Goal: Check status: Check status

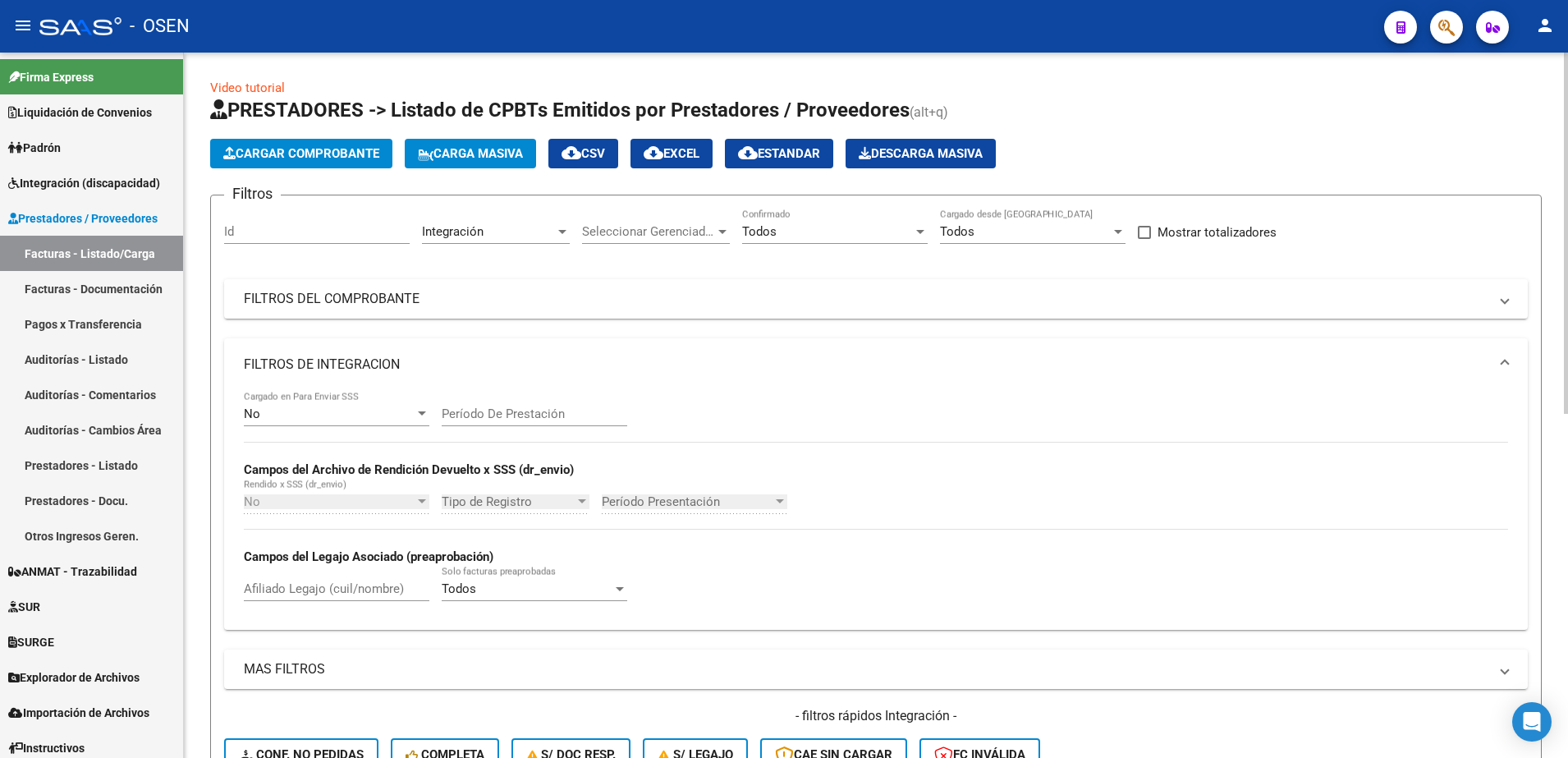
scroll to position [482, 0]
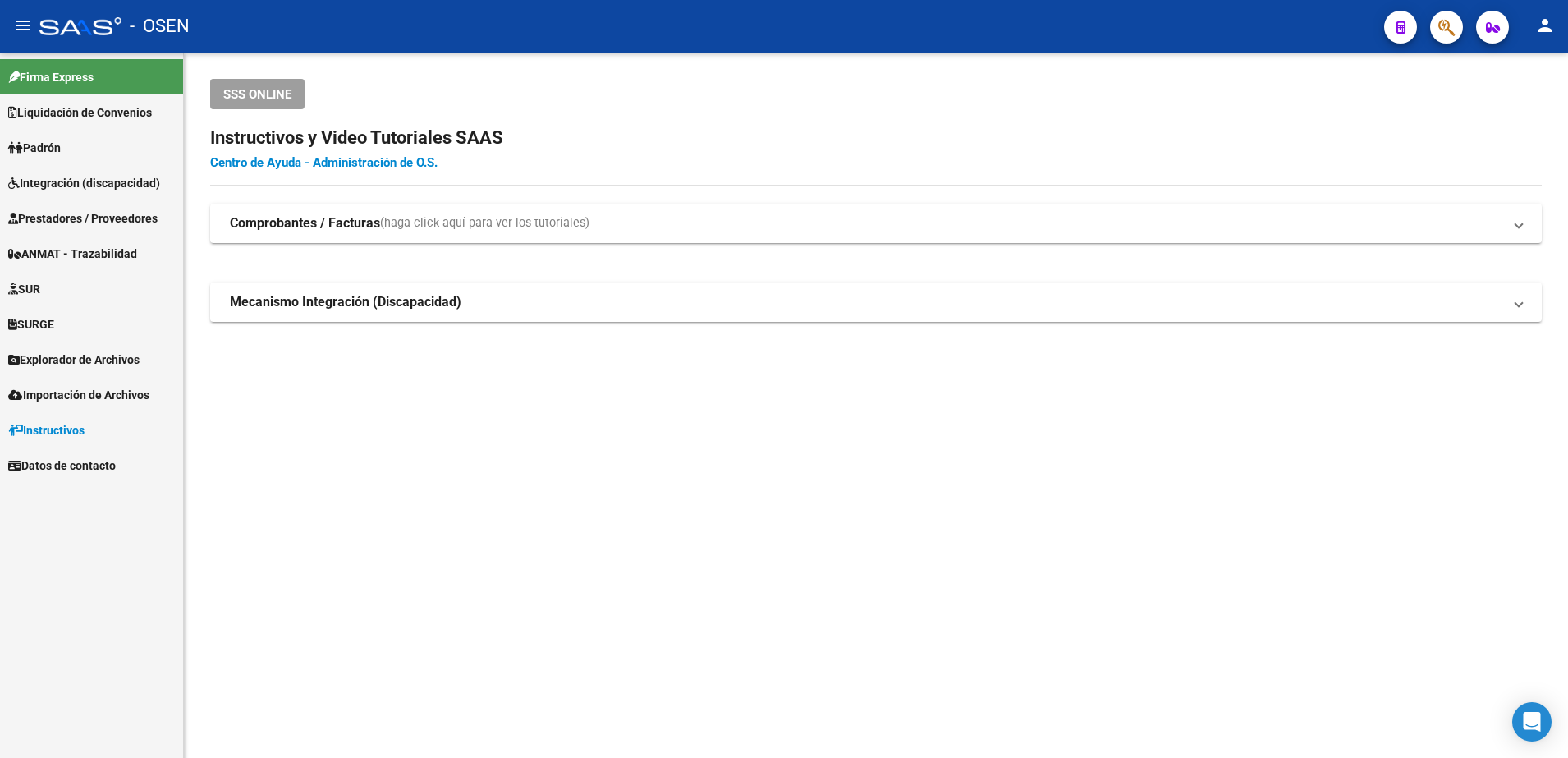
click at [109, 178] on span "Integración (discapacidad)" at bounding box center [84, 182] width 152 height 18
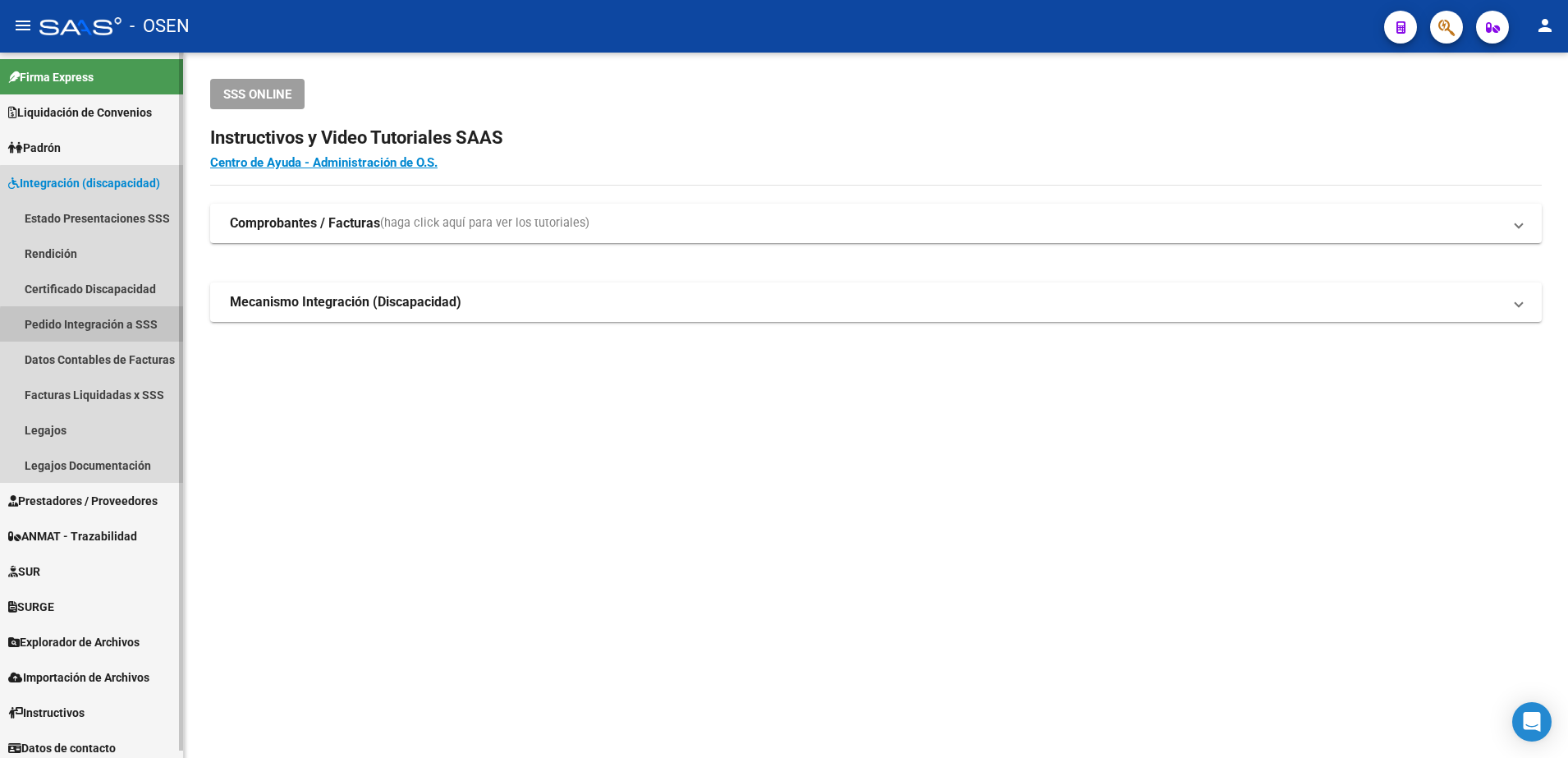
click at [99, 326] on link "Pedido Integración a SSS" at bounding box center [91, 324] width 183 height 35
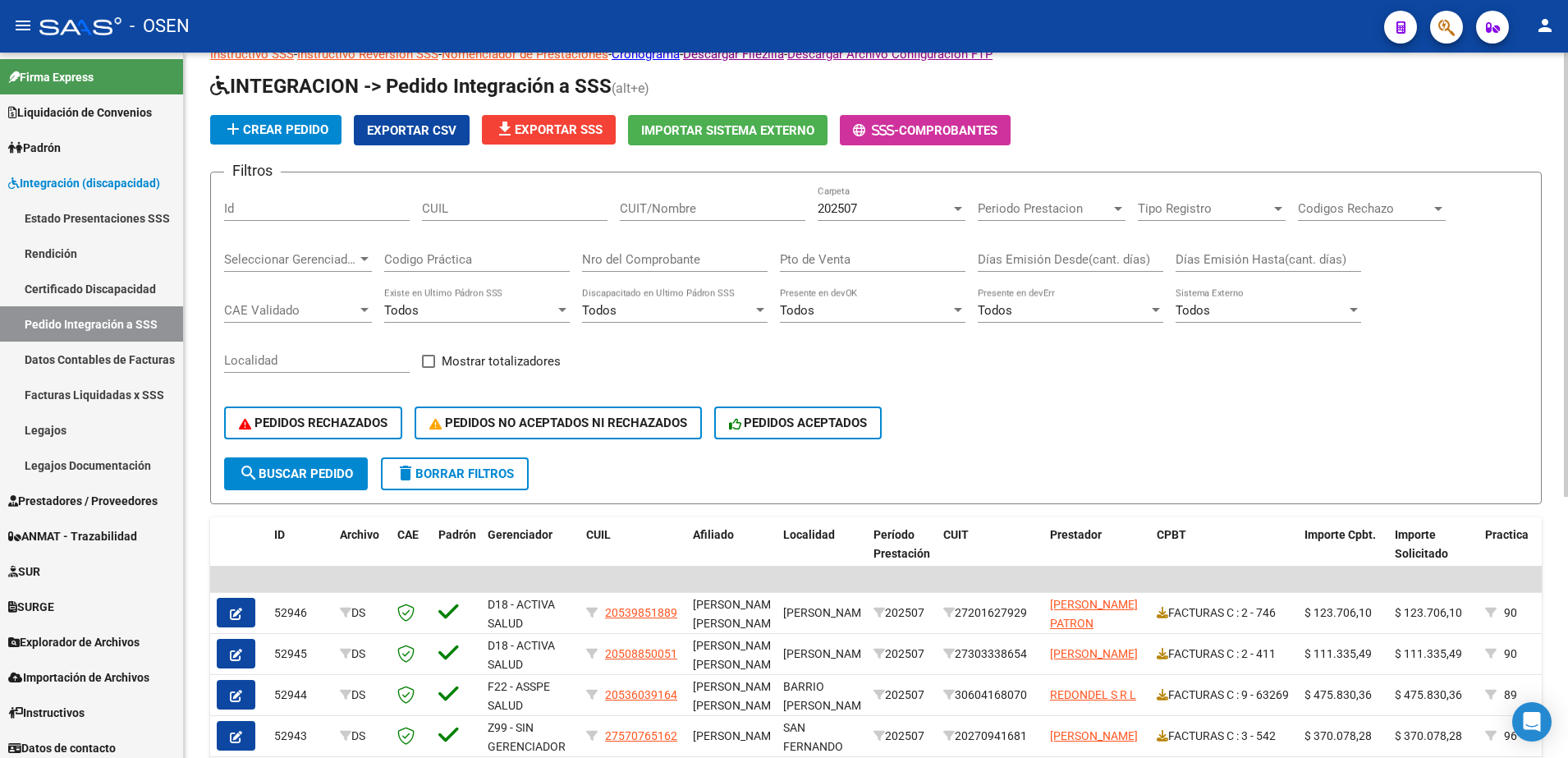
scroll to position [48, 0]
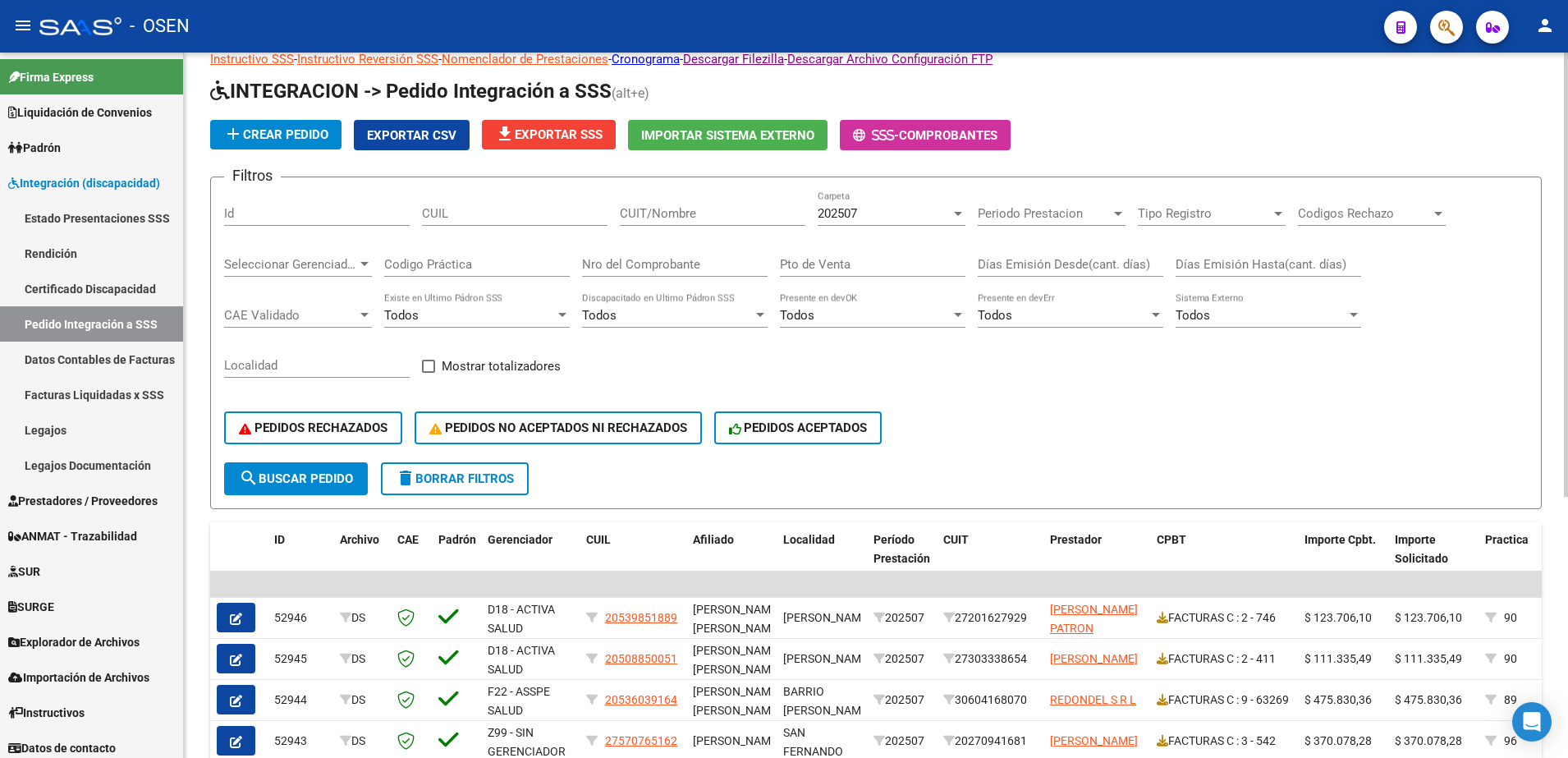
click at [1509, 180] on div "DS.DEVOK: Último Archivo SSS publicado hace: 7 hs - DS.DEVERR: Último Archivo S…" at bounding box center [878, 555] width 1389 height 1104
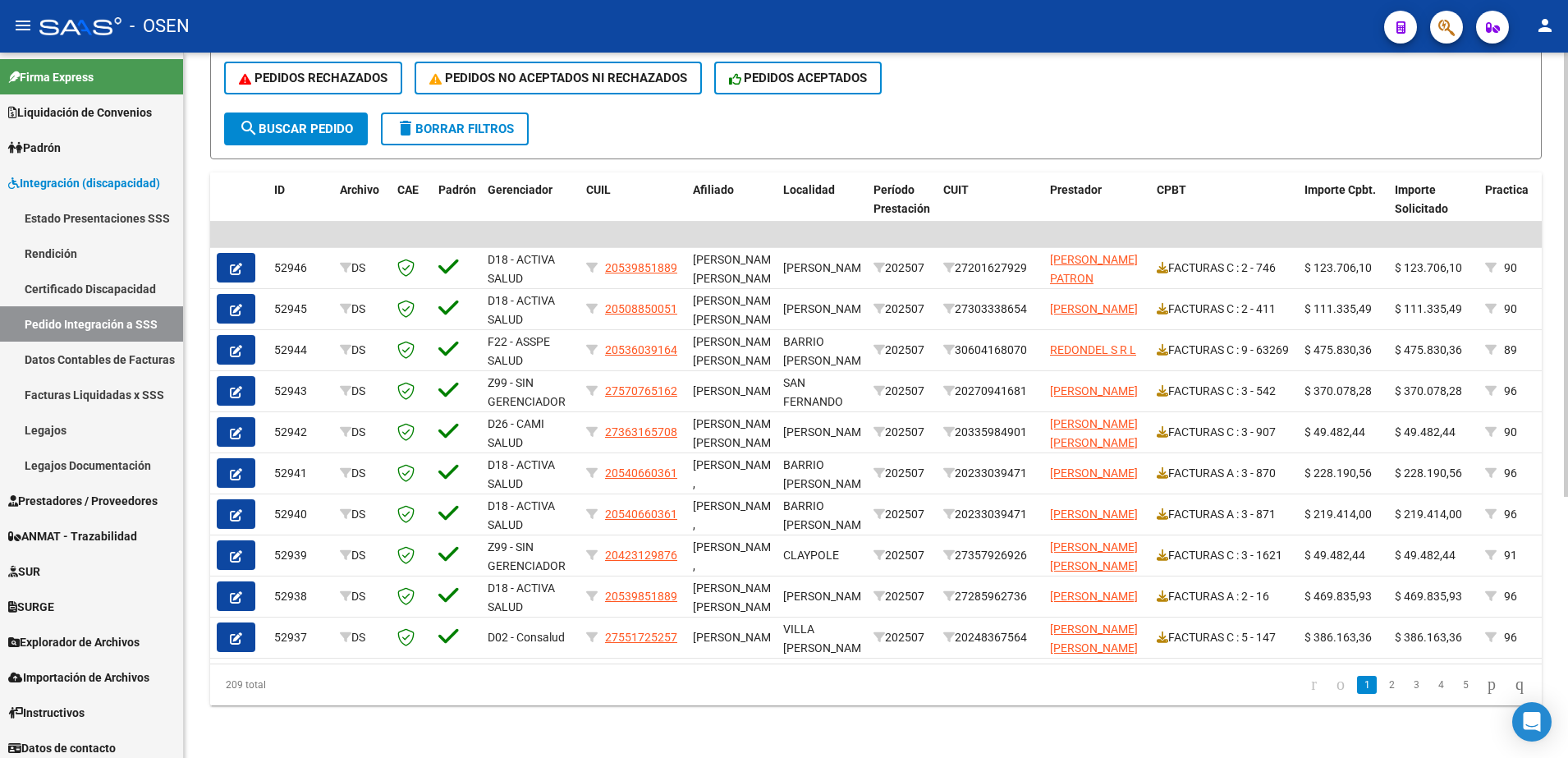
scroll to position [414, 0]
click at [1540, 640] on div "DS.DEVOK: Último Archivo SSS publicado hace: 7 hs - DS.DEVERR: Último Archivo S…" at bounding box center [878, 206] width 1389 height 1104
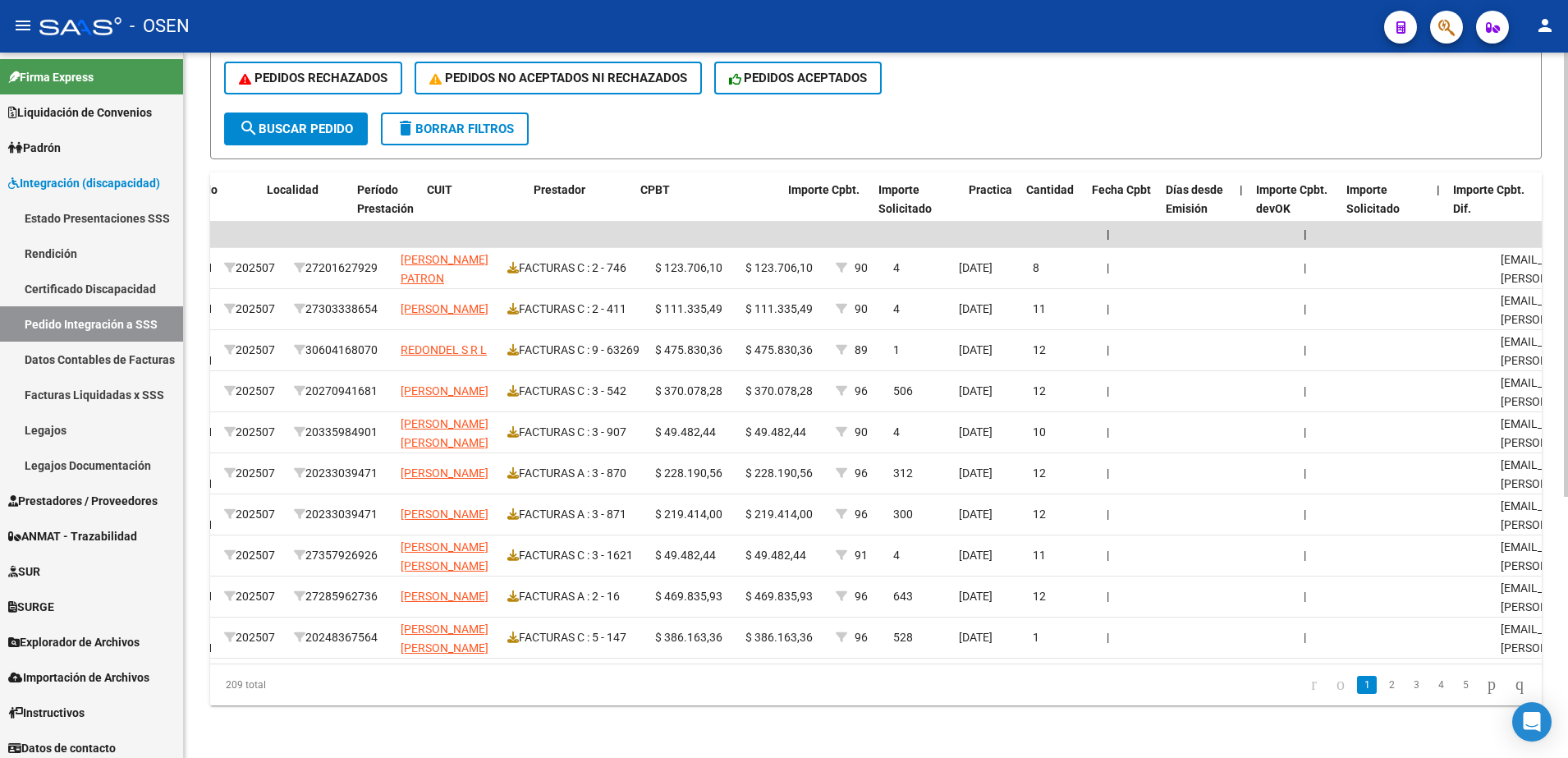
scroll to position [0, 518]
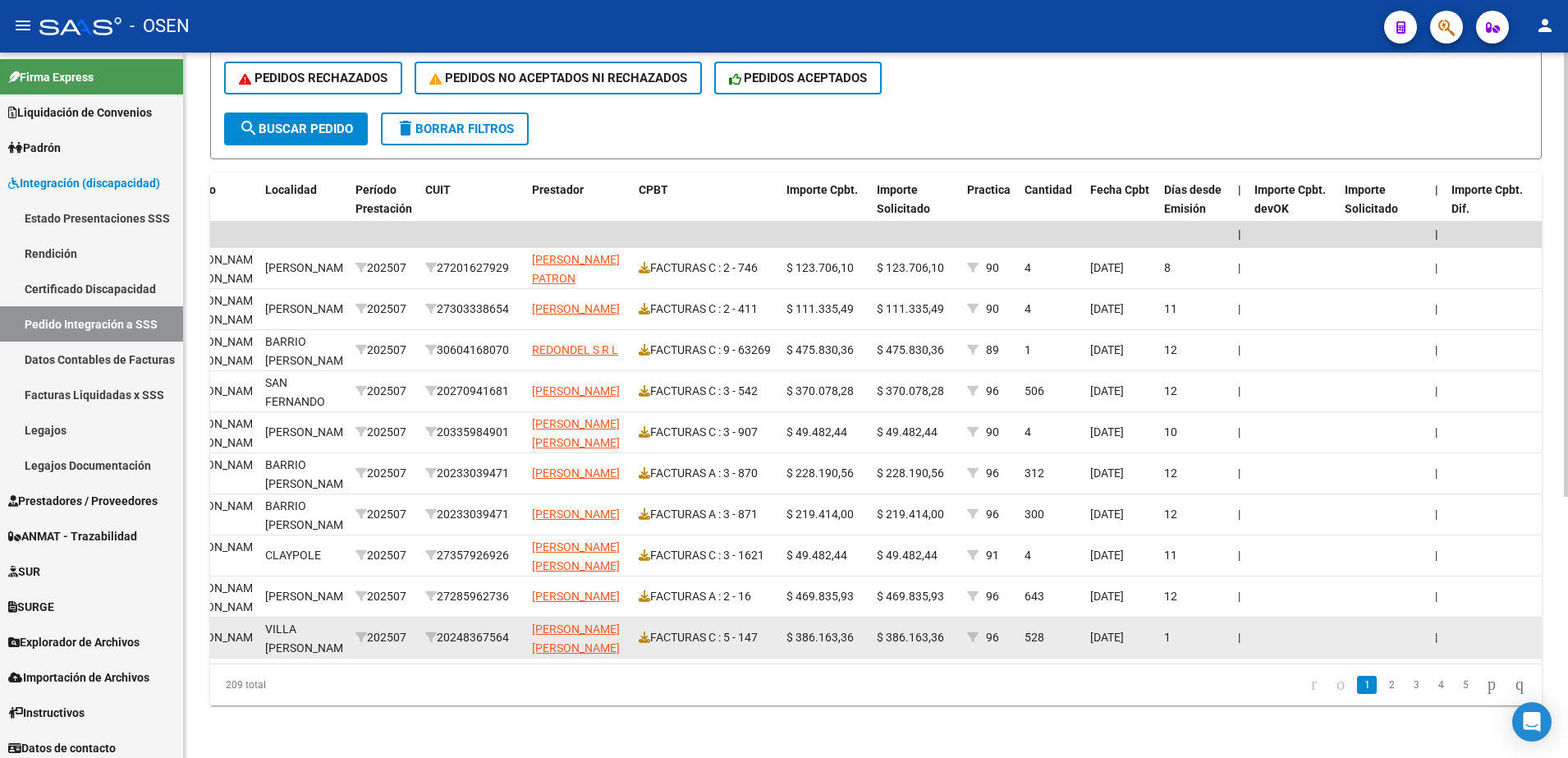
click at [998, 643] on div "52937 DS D02 - Consalud 27551725257 [PERSON_NAME][GEOGRAPHIC_DATA][PERSON_NAME]…" at bounding box center [1012, 638] width 2640 height 41
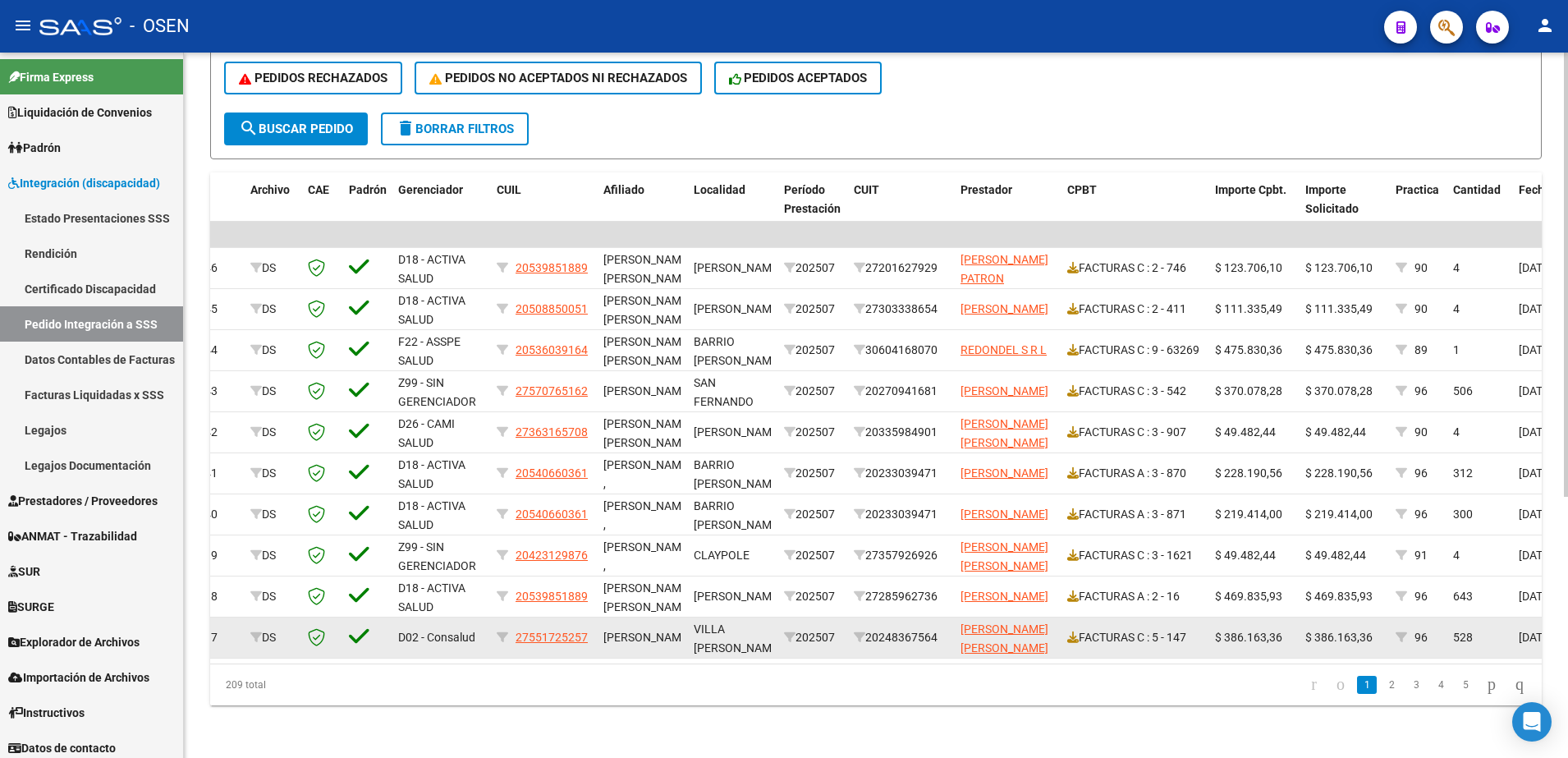
scroll to position [0, 0]
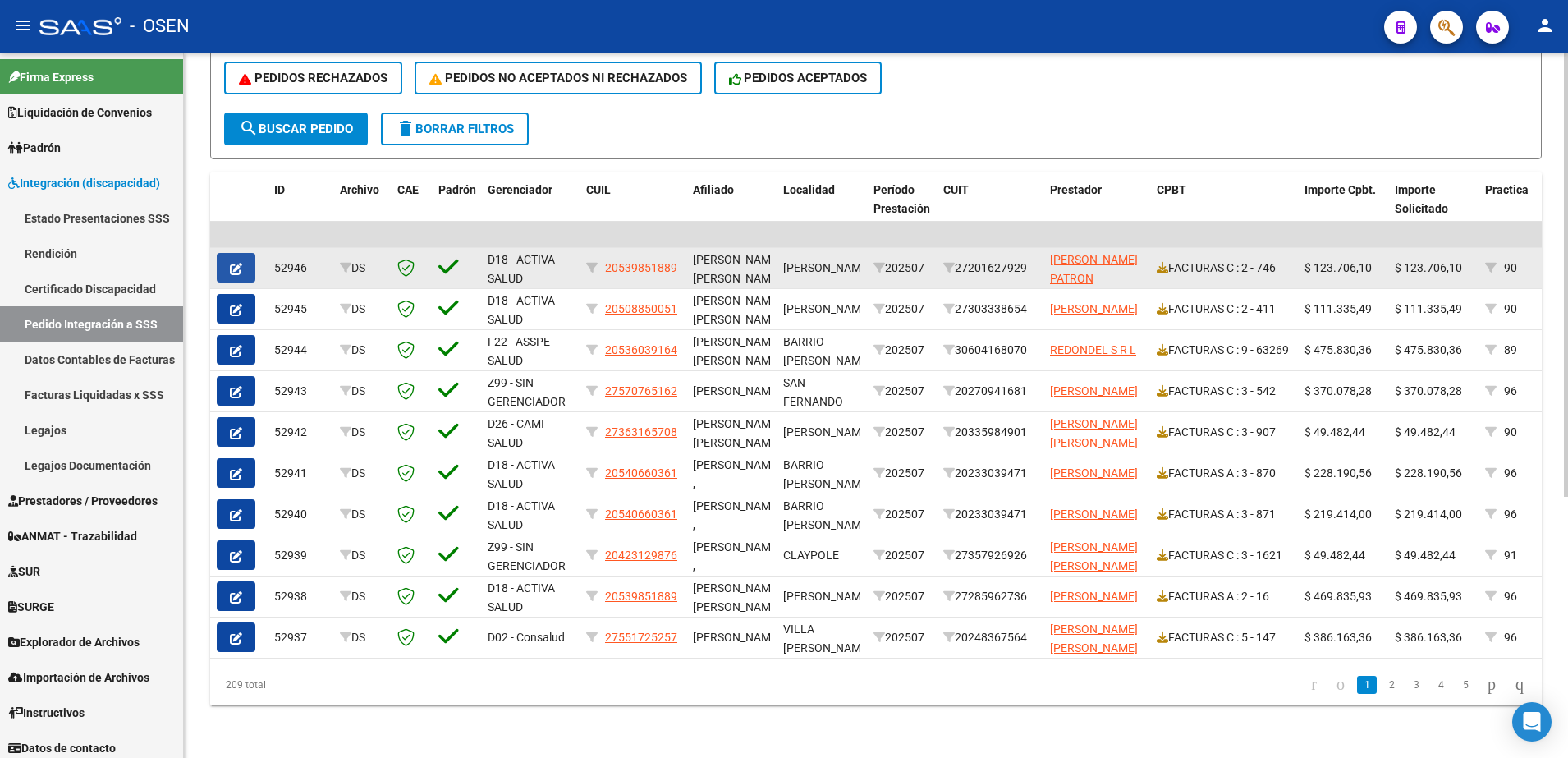
click at [245, 253] on button "button" at bounding box center [236, 268] width 39 height 30
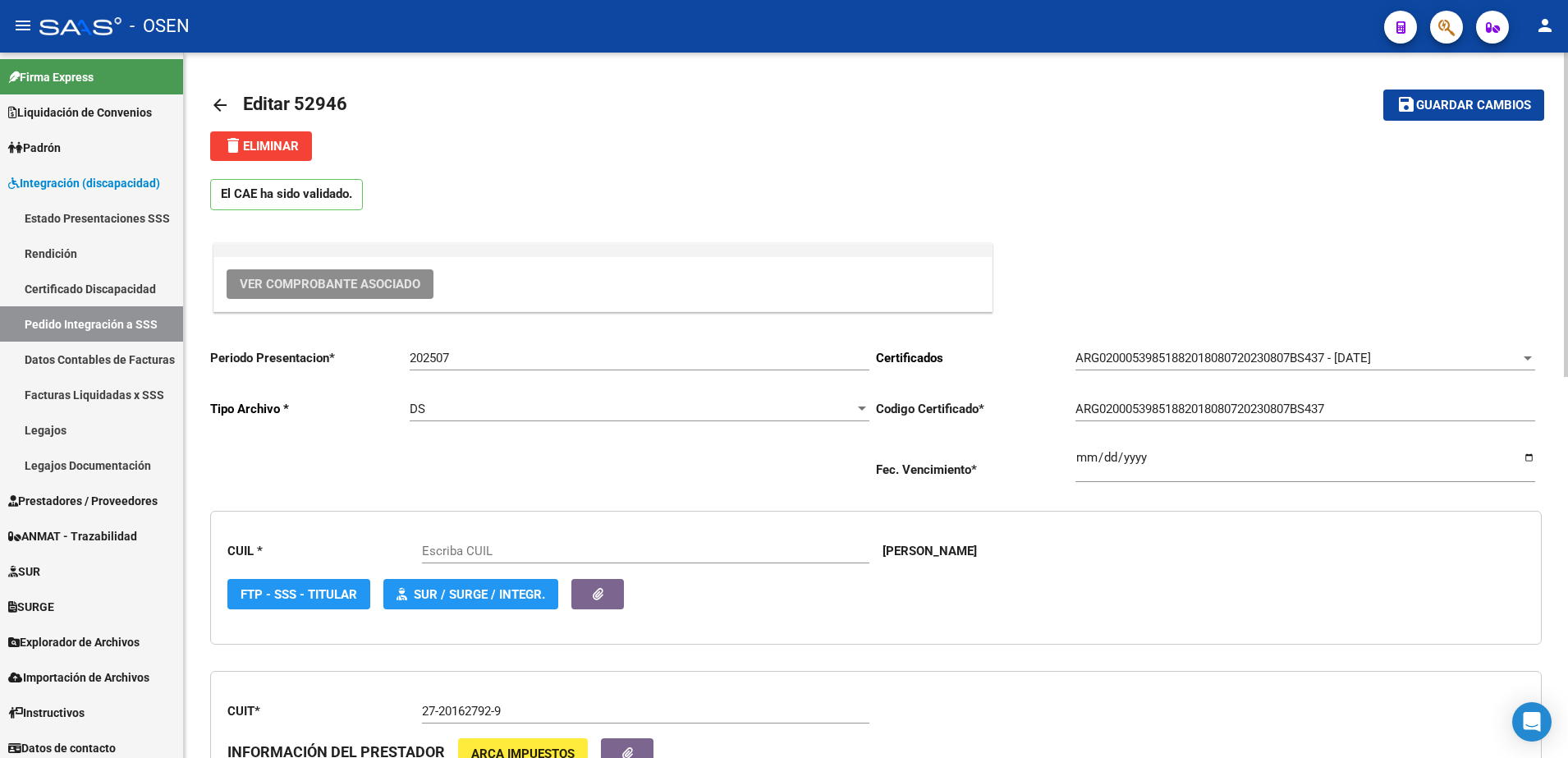
click at [334, 282] on span "Ver Comprobante Asociado" at bounding box center [330, 285] width 180 height 15
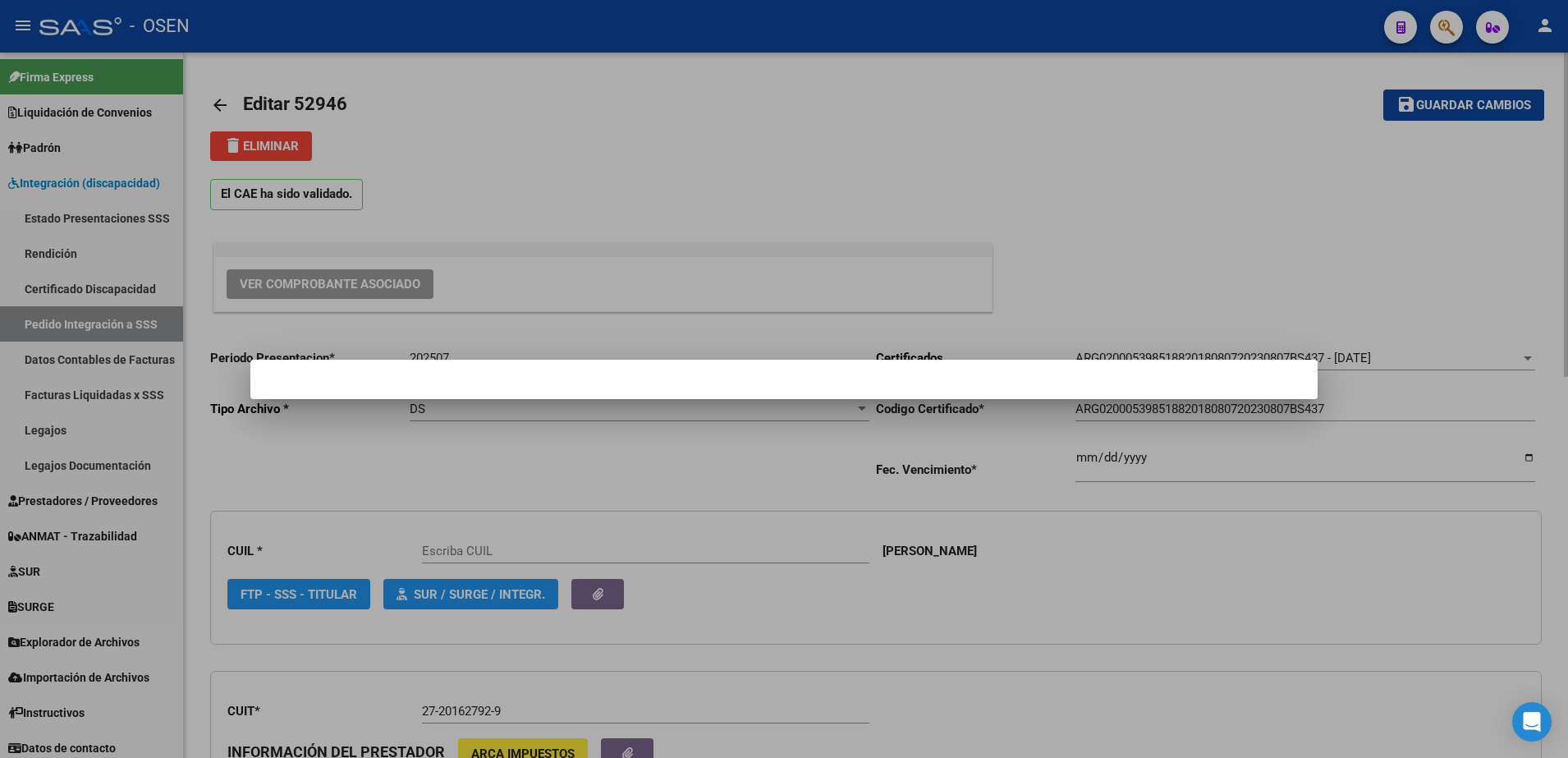
type input "20539851889"
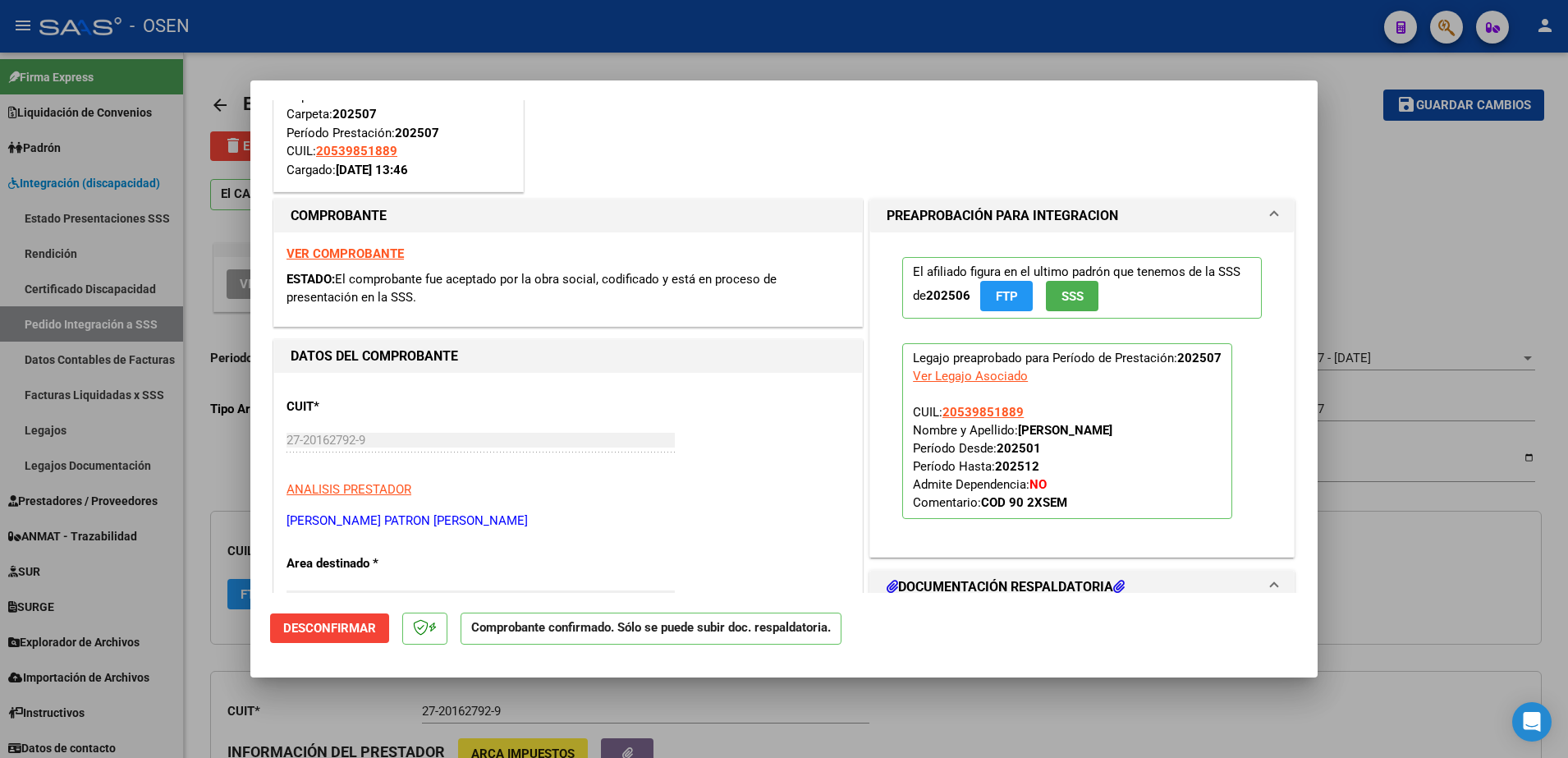
scroll to position [162, 0]
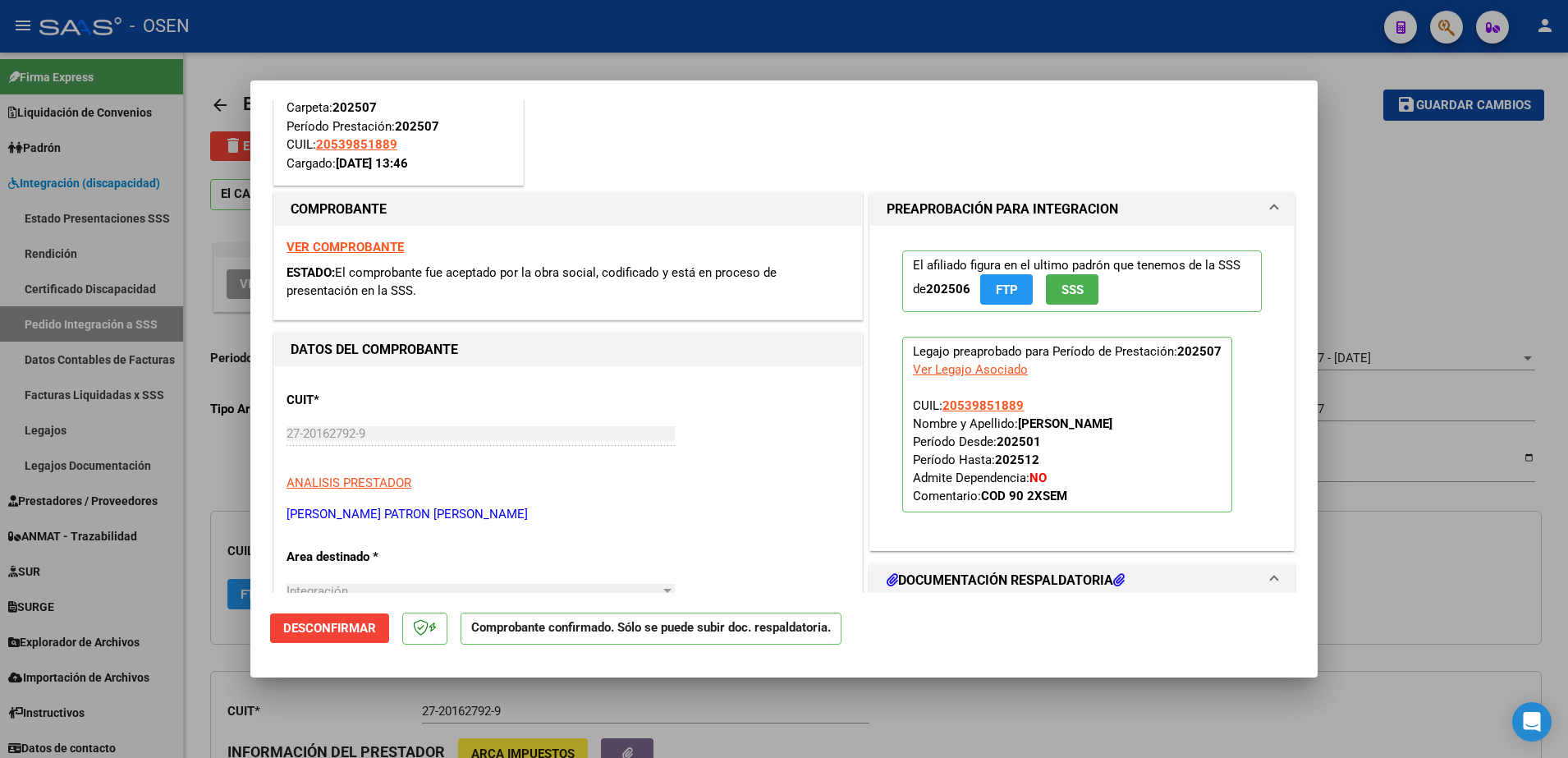
click at [345, 246] on strong "VER COMPROBANTE" at bounding box center [345, 247] width 117 height 15
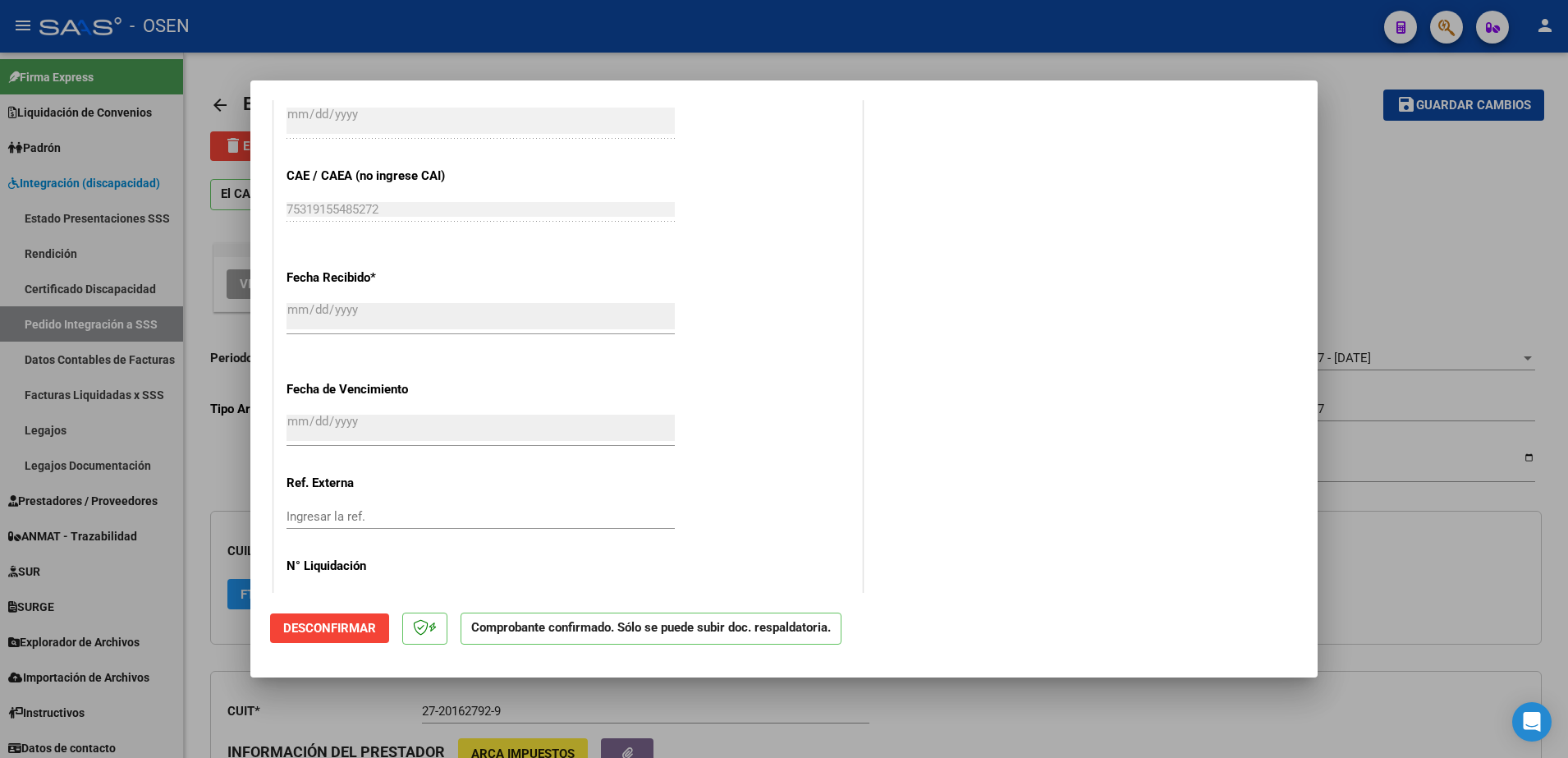
scroll to position [1207, 0]
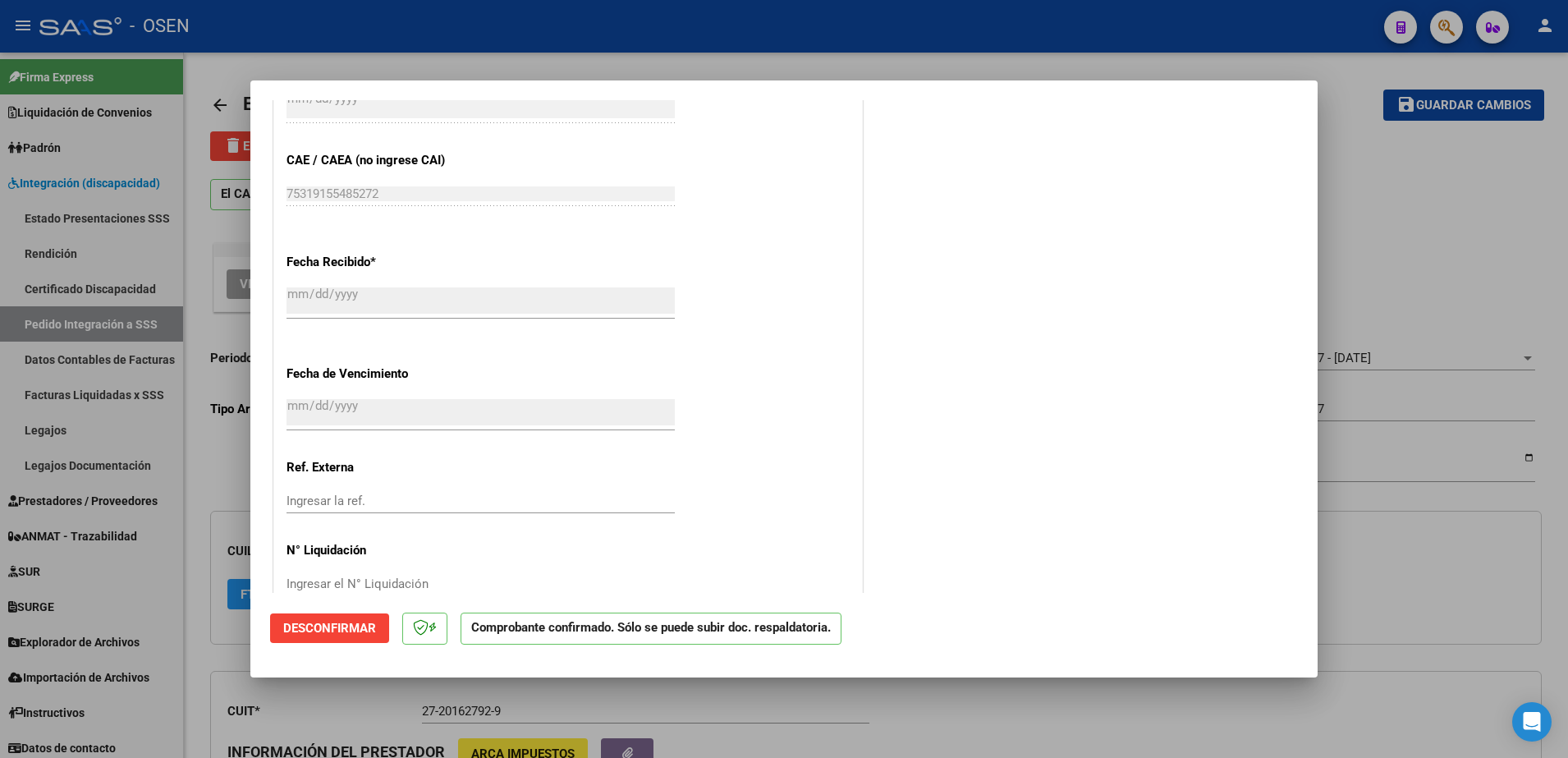
click at [1400, 148] on div at bounding box center [784, 379] width 1568 height 758
type input "$ 0,00"
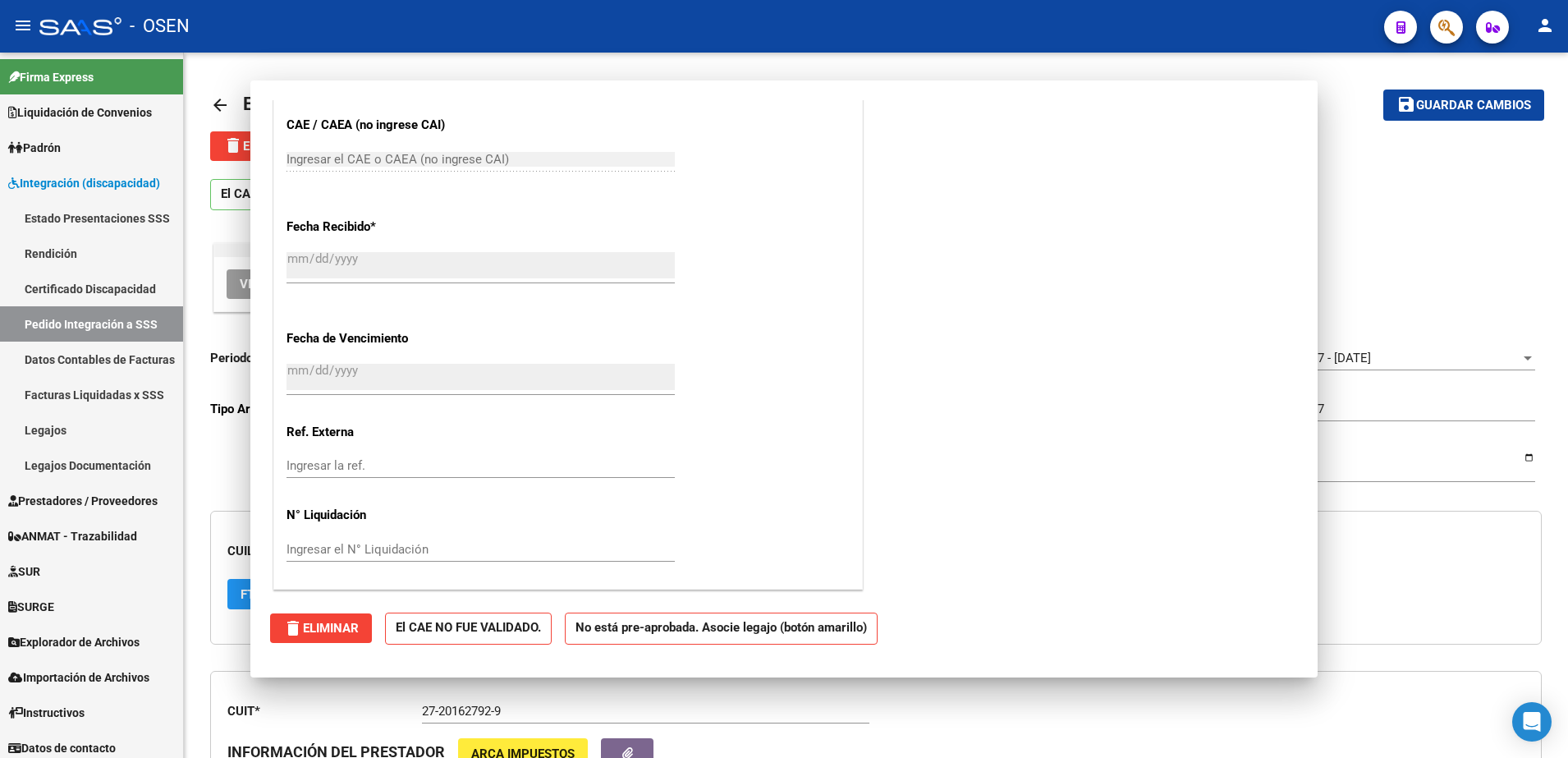
scroll to position [0, 0]
